Goal: Transaction & Acquisition: Obtain resource

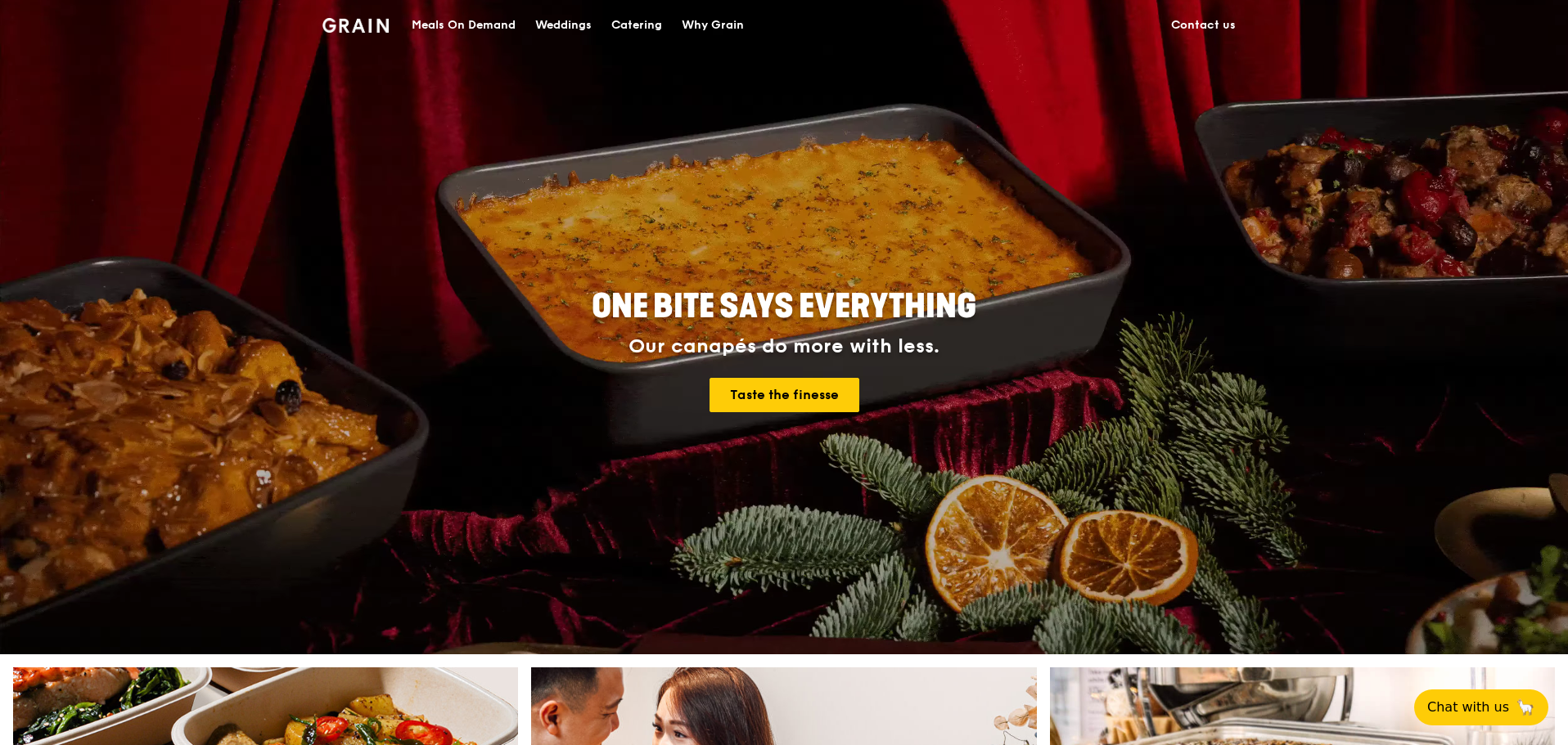
click at [506, 24] on div "Meals On Demand" at bounding box center [463, 25] width 104 height 49
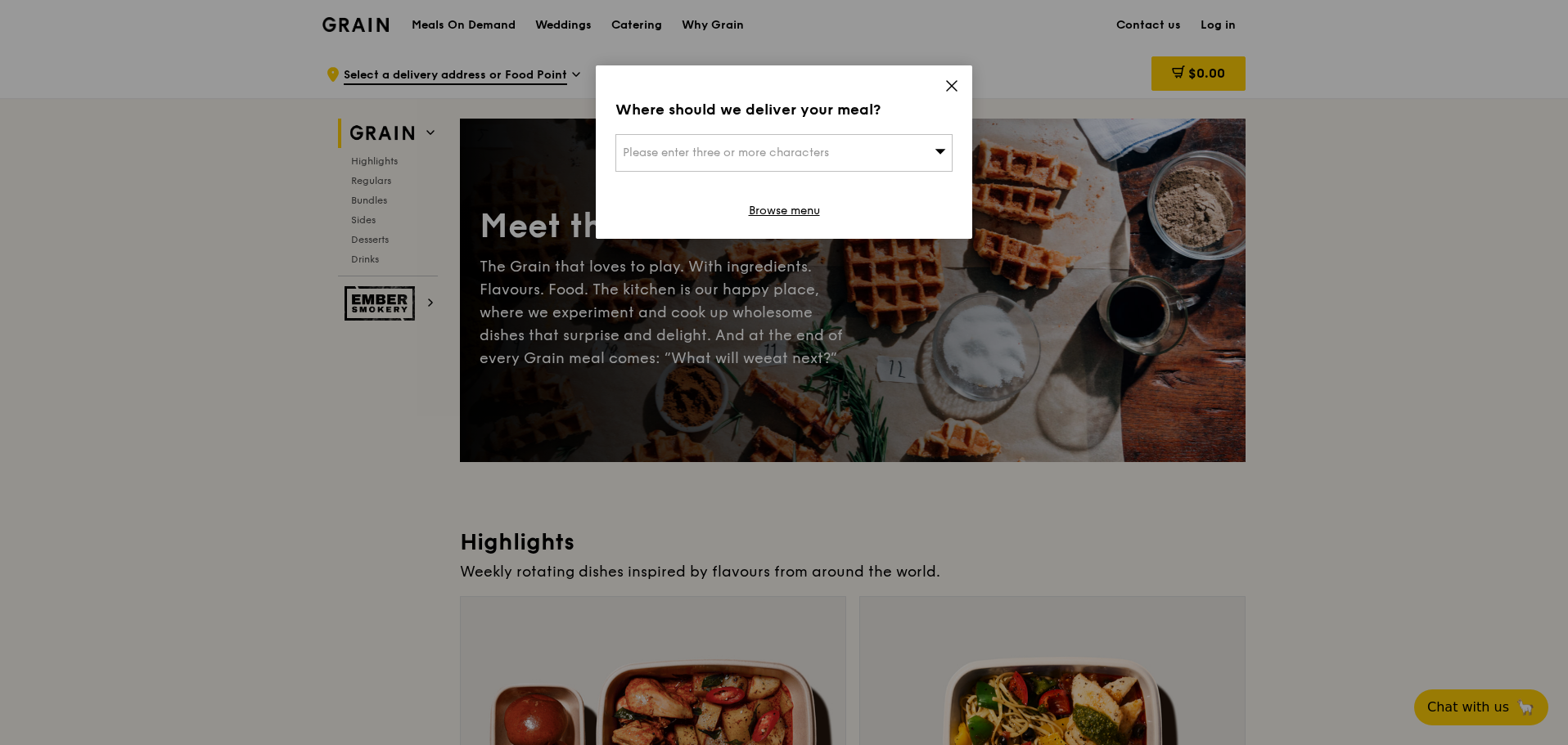
click at [947, 87] on icon at bounding box center [951, 86] width 15 height 15
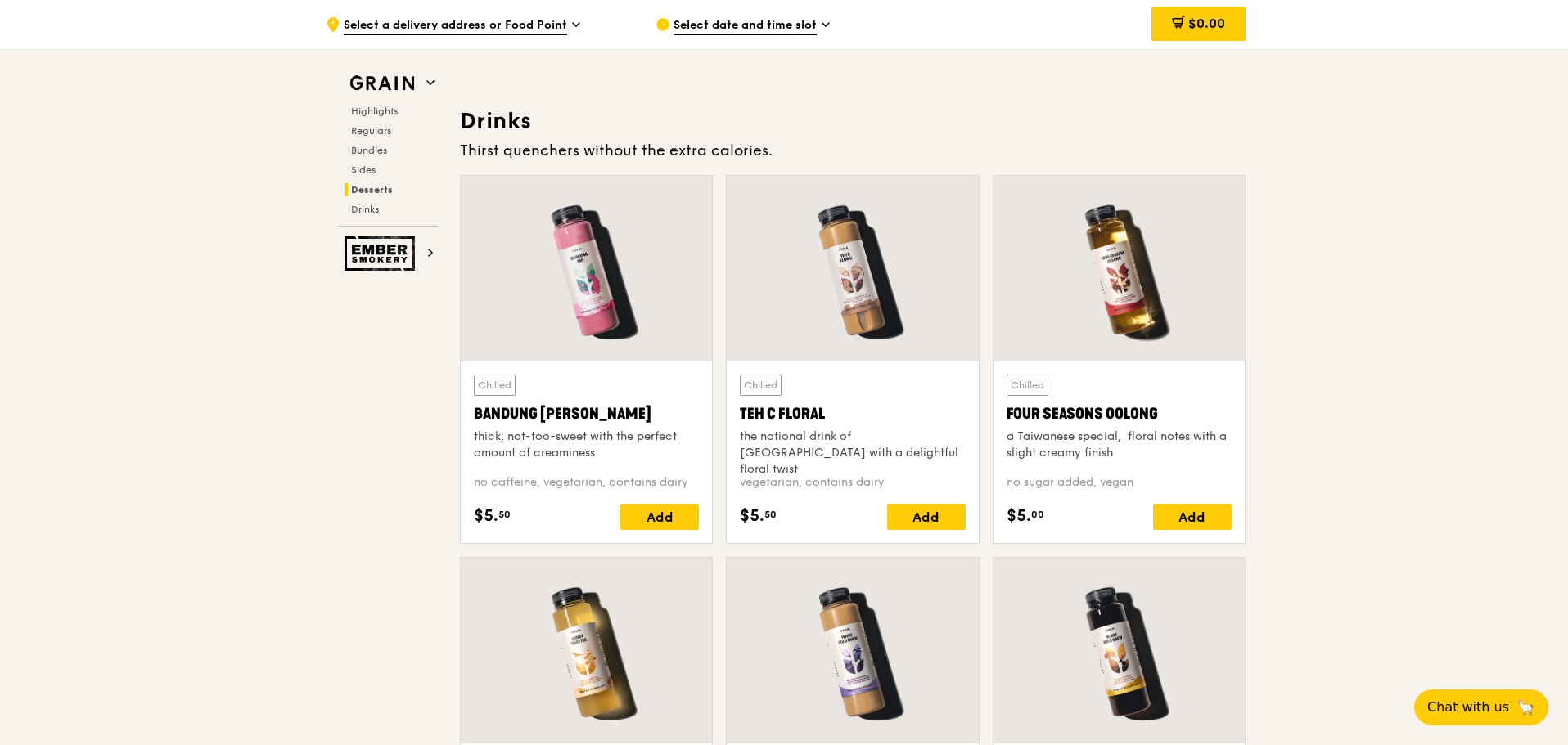
scroll to position [5644, 0]
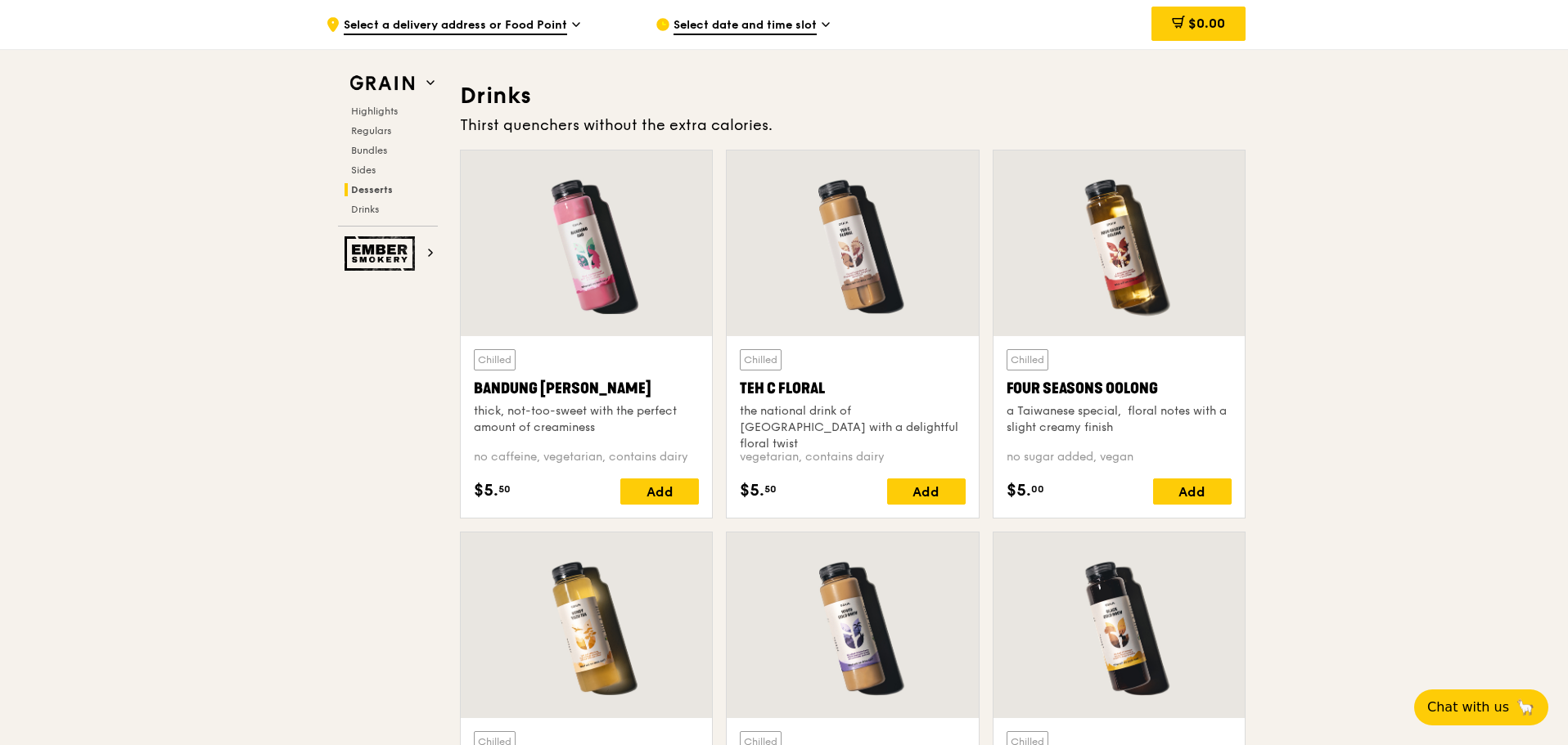
drag, startPoint x: 1565, startPoint y: 590, endPoint x: 1488, endPoint y: 599, distance: 77.5
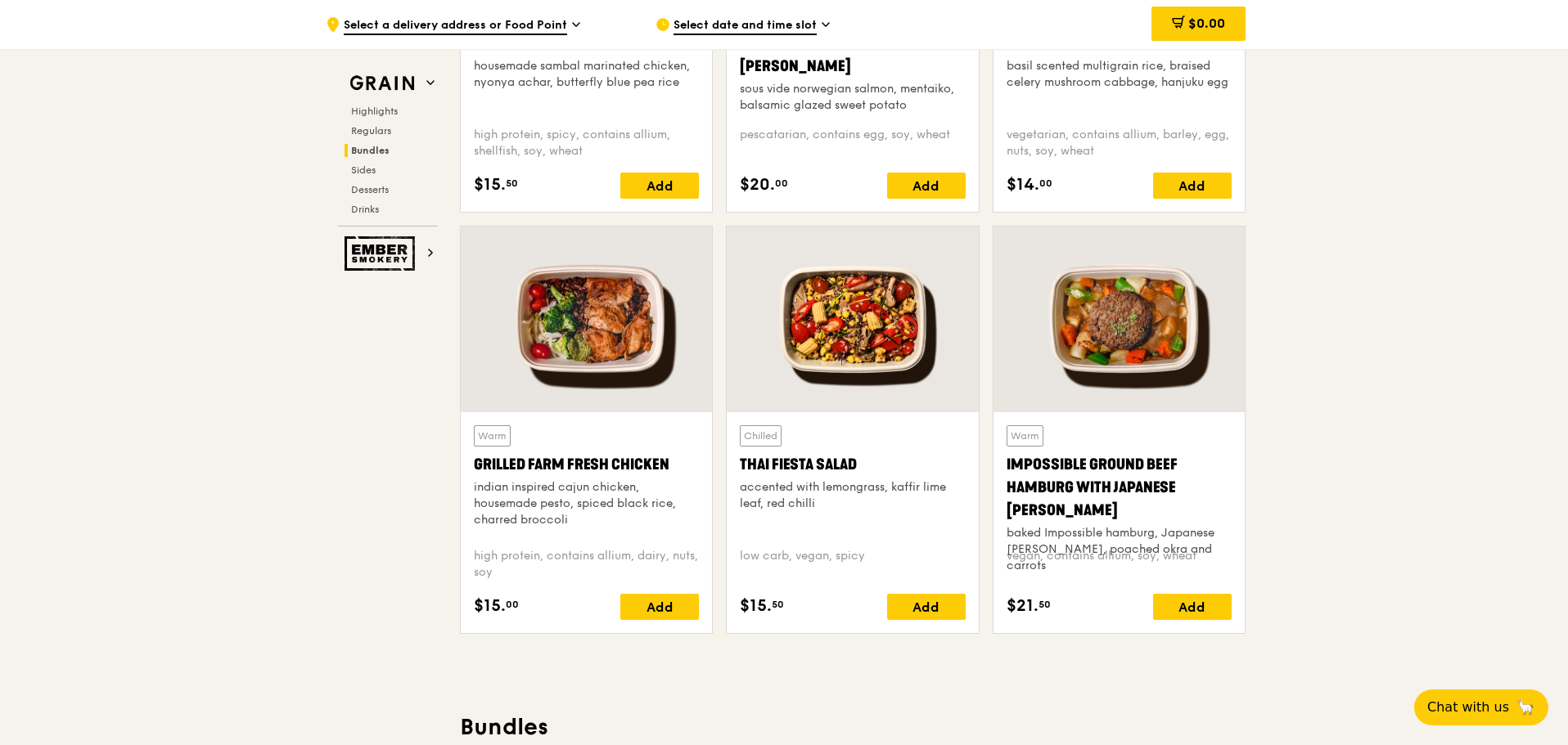
scroll to position [0, 0]
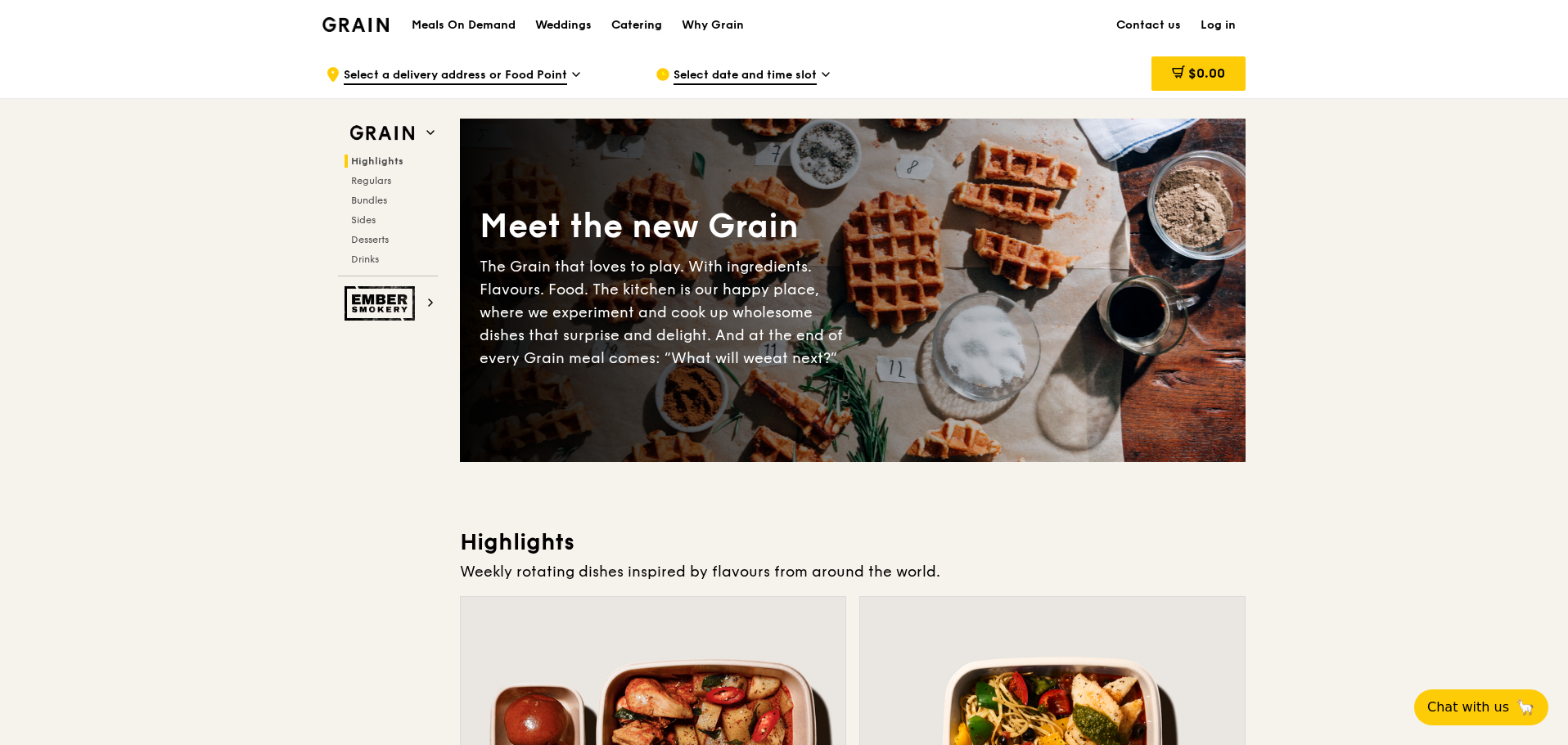
click at [621, 22] on div "Catering" at bounding box center [637, 25] width 51 height 49
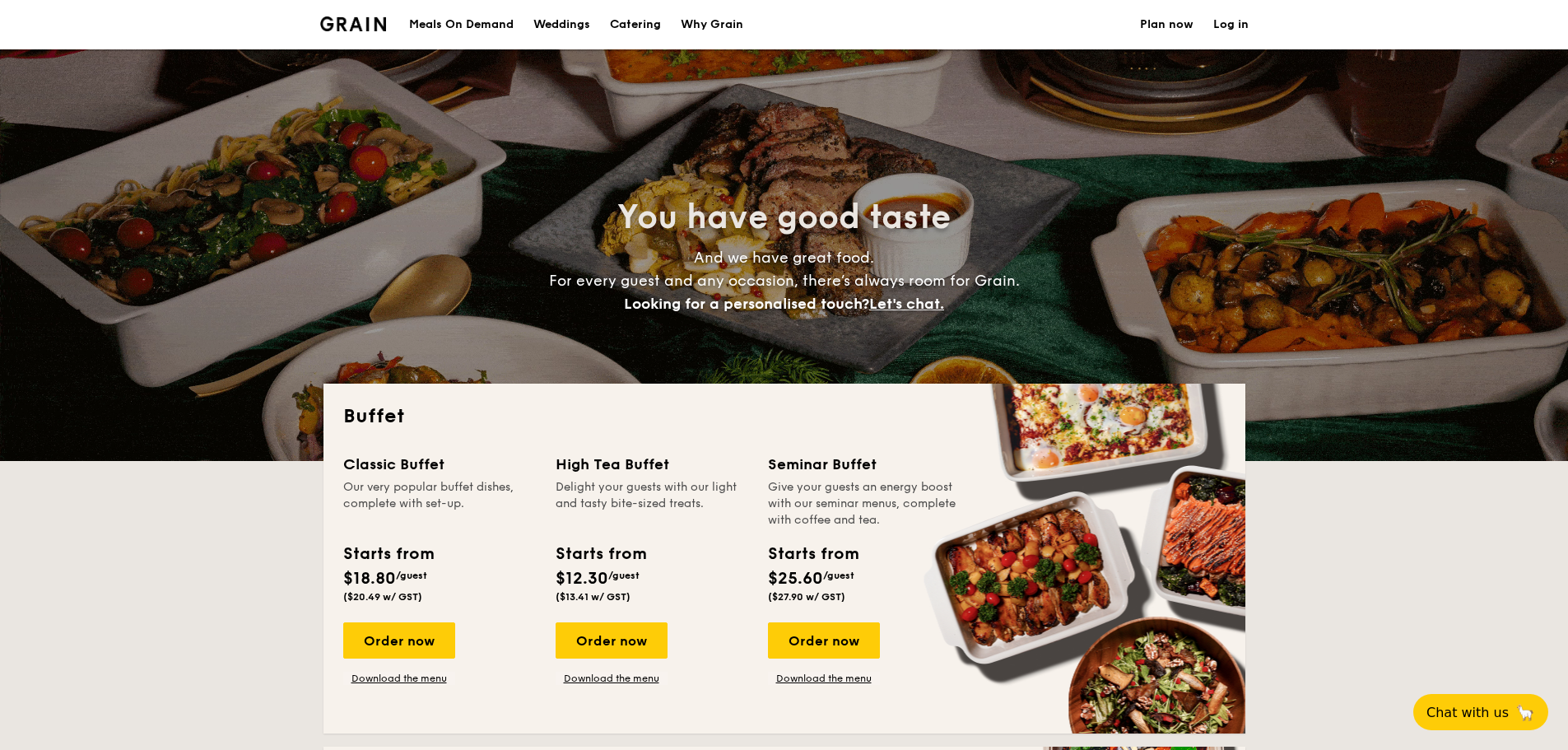
select select
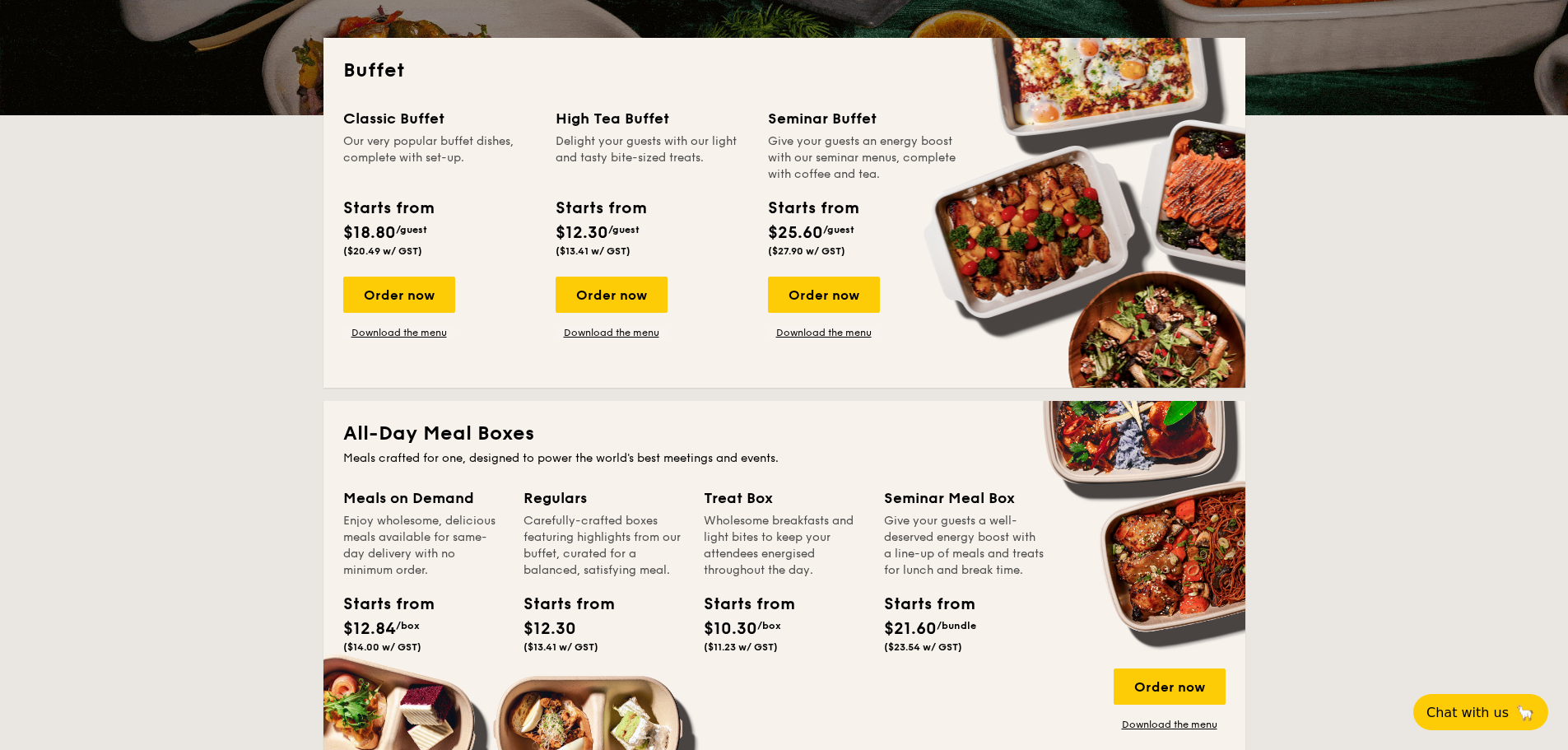
scroll to position [439, 0]
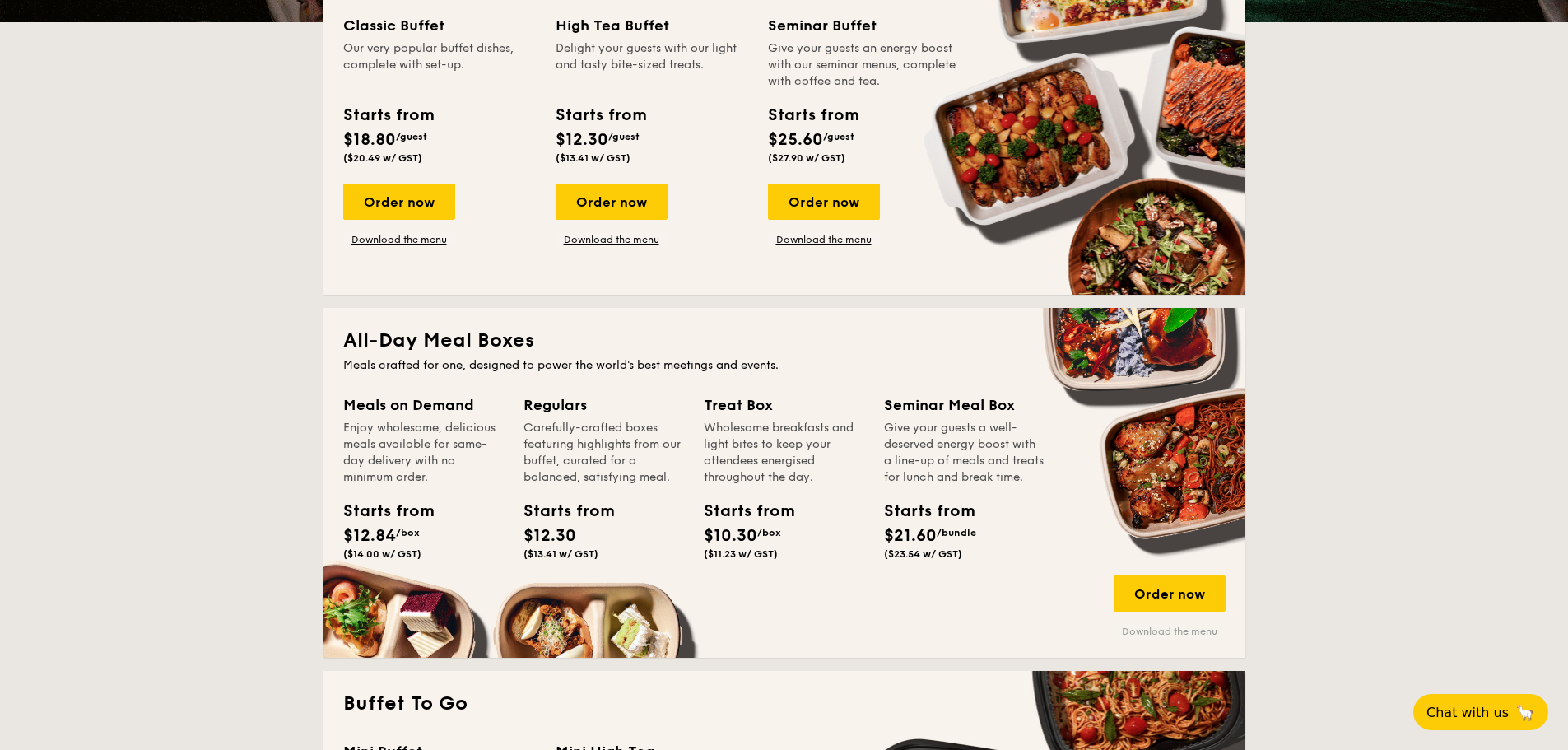
click at [1164, 631] on link "Download the menu" at bounding box center [1169, 631] width 112 height 13
